Goal: Information Seeking & Learning: Learn about a topic

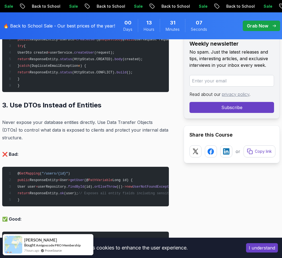
scroll to position [1403, 0]
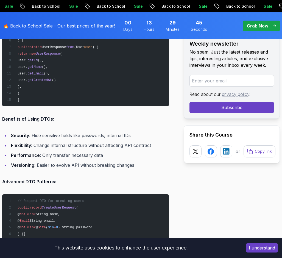
scroll to position [1705, 0]
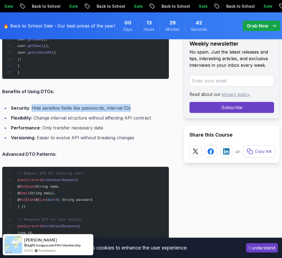
drag, startPoint x: 32, startPoint y: 125, endPoint x: 135, endPoint y: 123, distance: 103.2
click at [135, 112] on li "Security : Hide sensitive fields like passwords, internal IDs" at bounding box center [89, 108] width 160 height 8
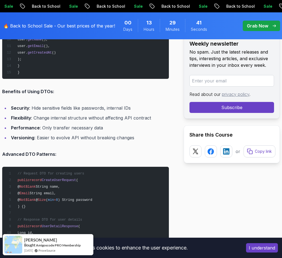
click at [67, 130] on ul "Security : Hide sensitive fields like passwords, internal IDs Flexibility : Cha…" at bounding box center [85, 122] width 167 height 37
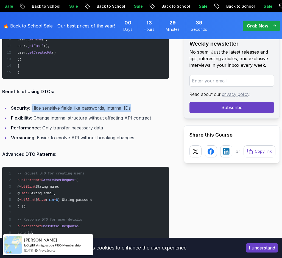
drag, startPoint x: 31, startPoint y: 125, endPoint x: 138, endPoint y: 123, distance: 106.5
click at [138, 112] on li "Security : Hide sensitive fields like passwords, internal IDs" at bounding box center [89, 108] width 160 height 8
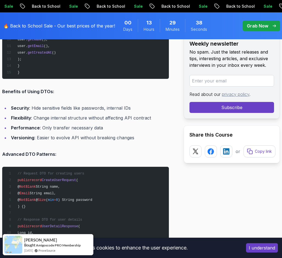
drag, startPoint x: 138, startPoint y: 123, endPoint x: 138, endPoint y: 128, distance: 5.0
click at [138, 128] on ul "Security : Hide sensitive fields like passwords, internal IDs Flexibility : Cha…" at bounding box center [85, 122] width 167 height 37
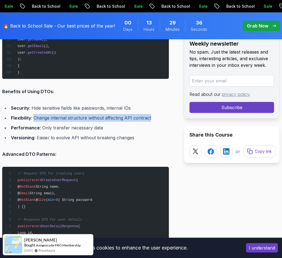
drag, startPoint x: 154, startPoint y: 133, endPoint x: 34, endPoint y: 135, distance: 119.9
click at [34, 122] on li "Flexibility : Change internal structure without affecting API contract" at bounding box center [89, 118] width 160 height 8
click at [35, 122] on li "Flexibility : Change internal structure without affecting API contract" at bounding box center [89, 118] width 160 height 8
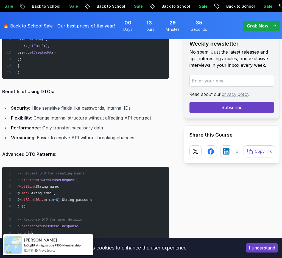
click at [38, 131] on strong "Performance" at bounding box center [25, 128] width 29 height 6
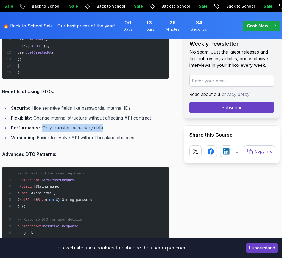
drag, startPoint x: 42, startPoint y: 142, endPoint x: 103, endPoint y: 144, distance: 61.4
click at [103, 132] on li "Performance : Only transfer necessary data" at bounding box center [89, 128] width 160 height 8
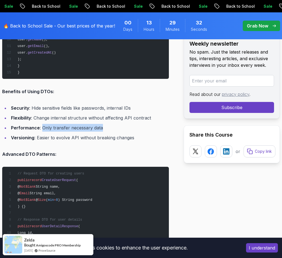
drag, startPoint x: 106, startPoint y: 144, endPoint x: 42, endPoint y: 144, distance: 63.5
click at [42, 132] on li "Performance : Only transfer necessary data" at bounding box center [89, 128] width 160 height 8
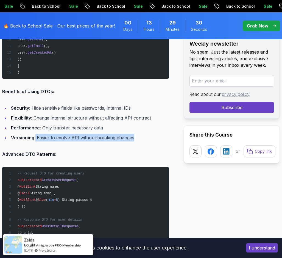
drag, startPoint x: 35, startPoint y: 155, endPoint x: 132, endPoint y: 156, distance: 96.3
click at [132, 142] on li "Versioning : Easier to evolve API without breaking changes" at bounding box center [89, 138] width 160 height 8
drag, startPoint x: 135, startPoint y: 156, endPoint x: 40, endPoint y: 153, distance: 95.5
click at [40, 142] on li "Versioning : Easier to evolve API without breaking changes" at bounding box center [89, 138] width 160 height 8
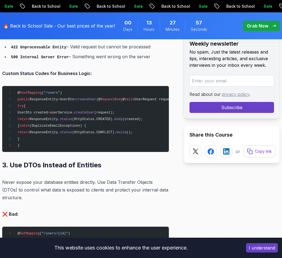
scroll to position [1480, 0]
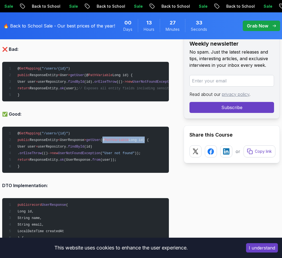
drag, startPoint x: 99, startPoint y: 156, endPoint x: 138, endPoint y: 155, distance: 39.1
click at [138, 142] on span "public ResponseEntity < UserResponse > getUser (@ PathVariable Long id) {" at bounding box center [78, 140] width 142 height 4
copy span "@ PathVariable Long id"
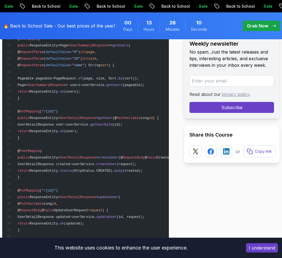
scroll to position [2784, 0]
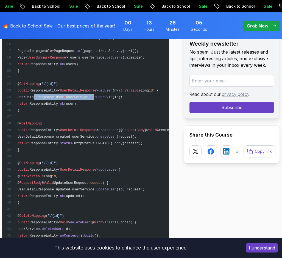
drag, startPoint x: 33, startPoint y: 127, endPoint x: 106, endPoint y: 125, distance: 72.9
click at [106, 99] on span "UserDetailResponse user = userService. getUserById (id);" at bounding box center [65, 97] width 116 height 4
drag, startPoint x: 106, startPoint y: 125, endPoint x: 95, endPoint y: 136, distance: 15.4
click at [95, 136] on pre "@ RestController @ RequestMapping ( "/api/v1/users" ) @ Validated public class …" at bounding box center [85, 97] width 167 height 317
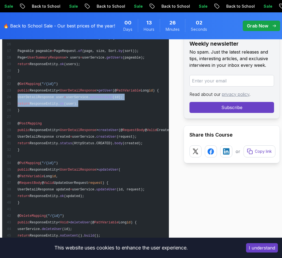
drag, startPoint x: 94, startPoint y: 133, endPoint x: 12, endPoint y: 126, distance: 82.5
click at [12, 126] on pre "@ RestController @ RequestMapping ( "/api/v1/users" ) @ Validated public class …" at bounding box center [85, 97] width 167 height 317
copy code "UserDetailResponse user = userService. getUserById (id); return ResponseEntity.…"
